Goal: Information Seeking & Learning: Learn about a topic

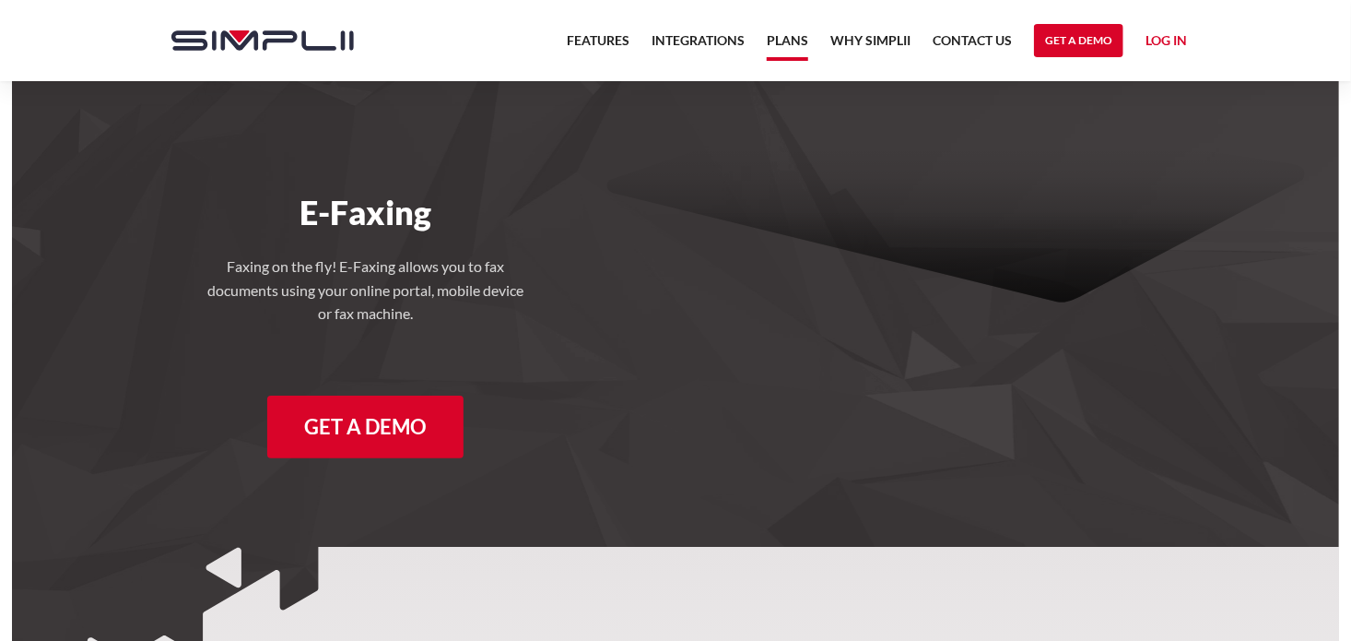
click at [781, 30] on link "Plans" at bounding box center [787, 44] width 41 height 31
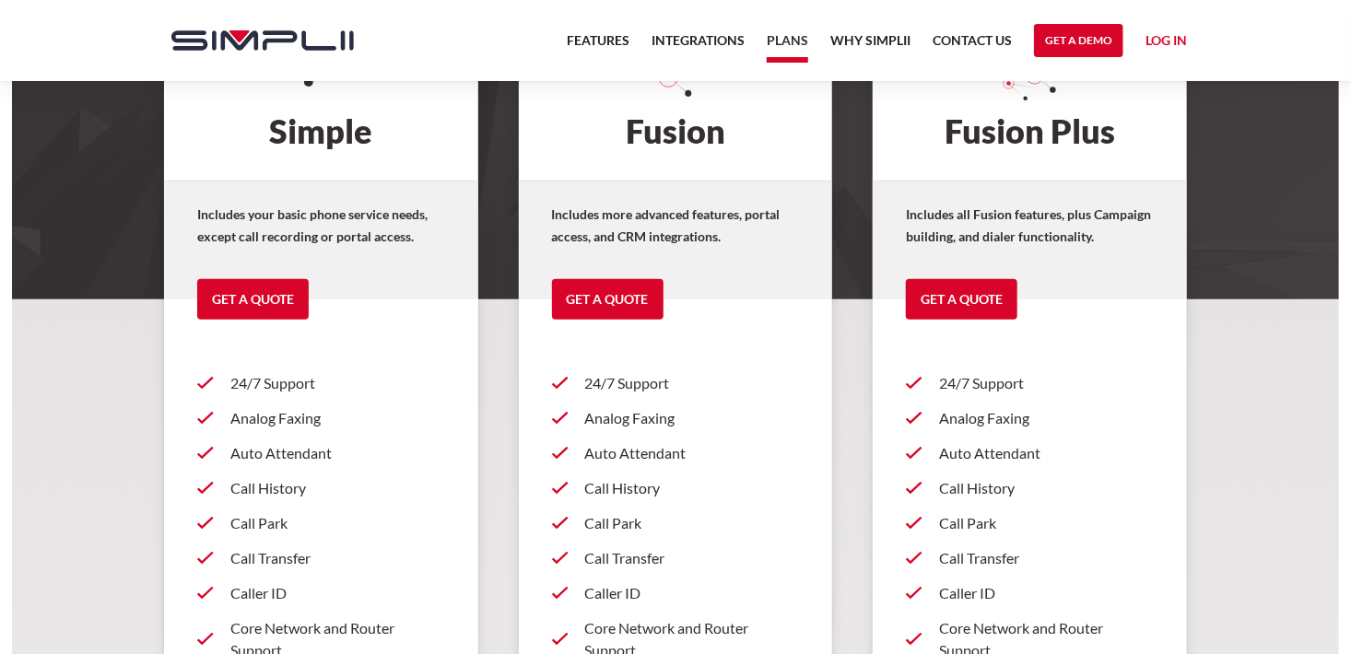
scroll to position [153, 0]
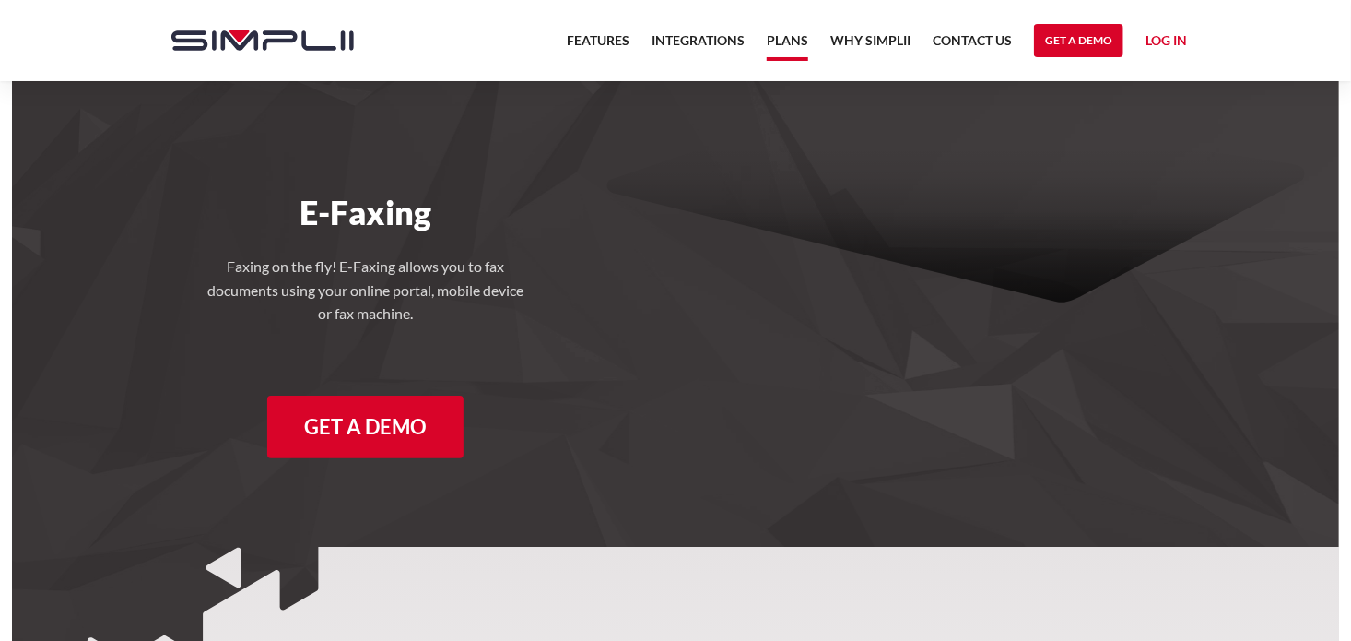
click at [786, 42] on link "Plans" at bounding box center [787, 44] width 41 height 31
